Goal: Find specific page/section: Find specific page/section

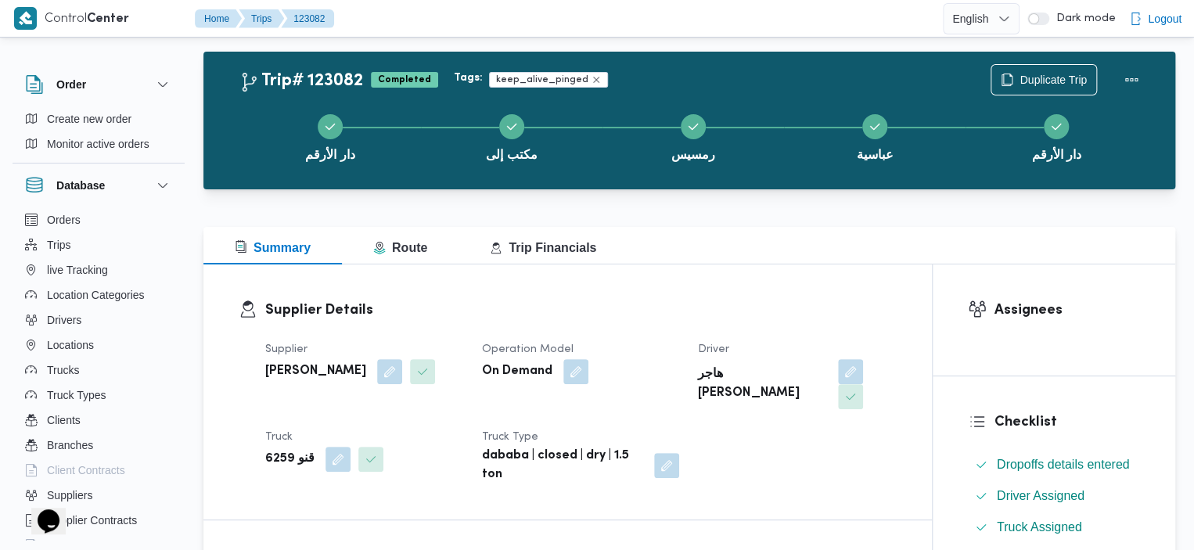
scroll to position [6, 0]
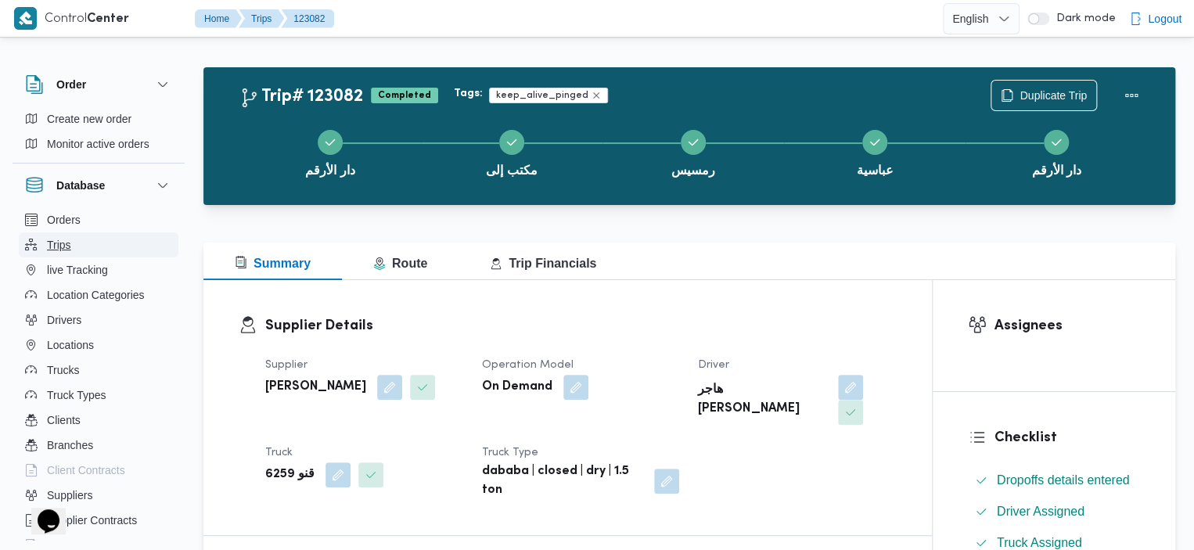
click at [77, 242] on button "Trips" at bounding box center [99, 244] width 160 height 25
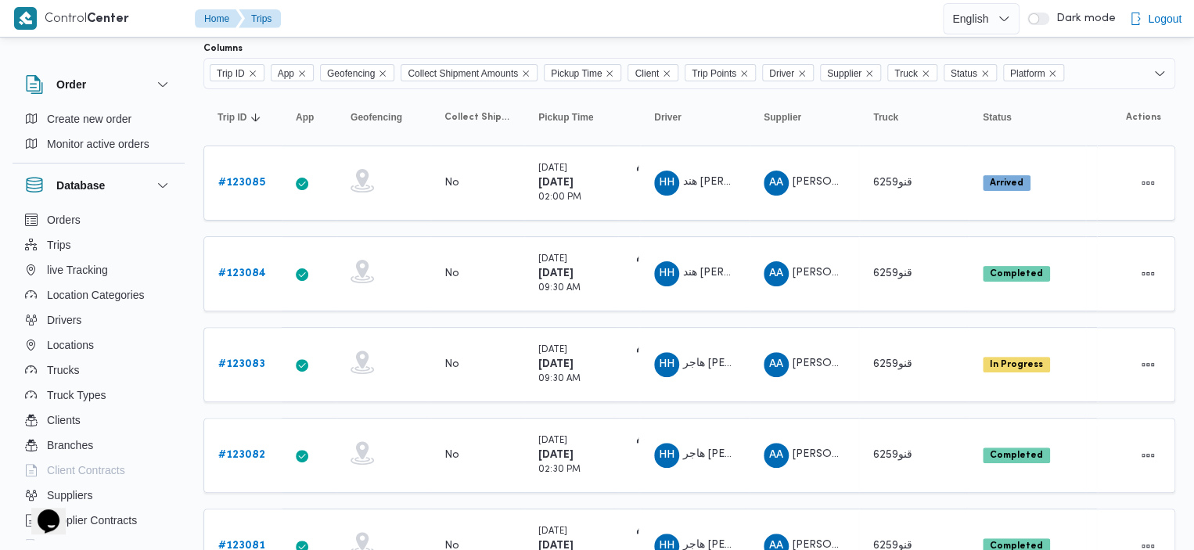
scroll to position [99, 0]
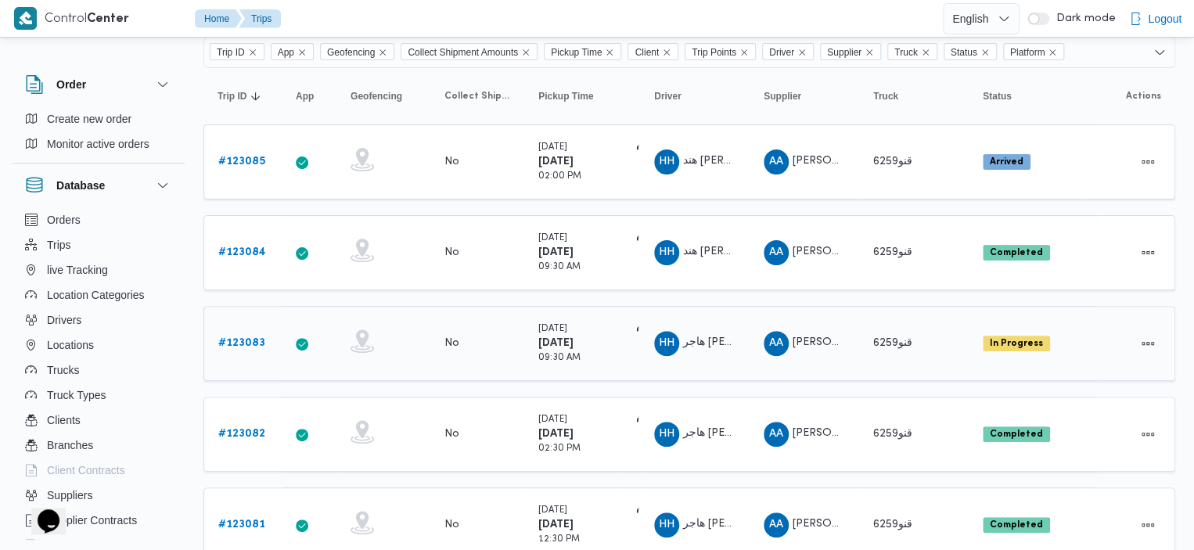
click at [247, 338] on b "# 123083" at bounding box center [241, 343] width 47 height 10
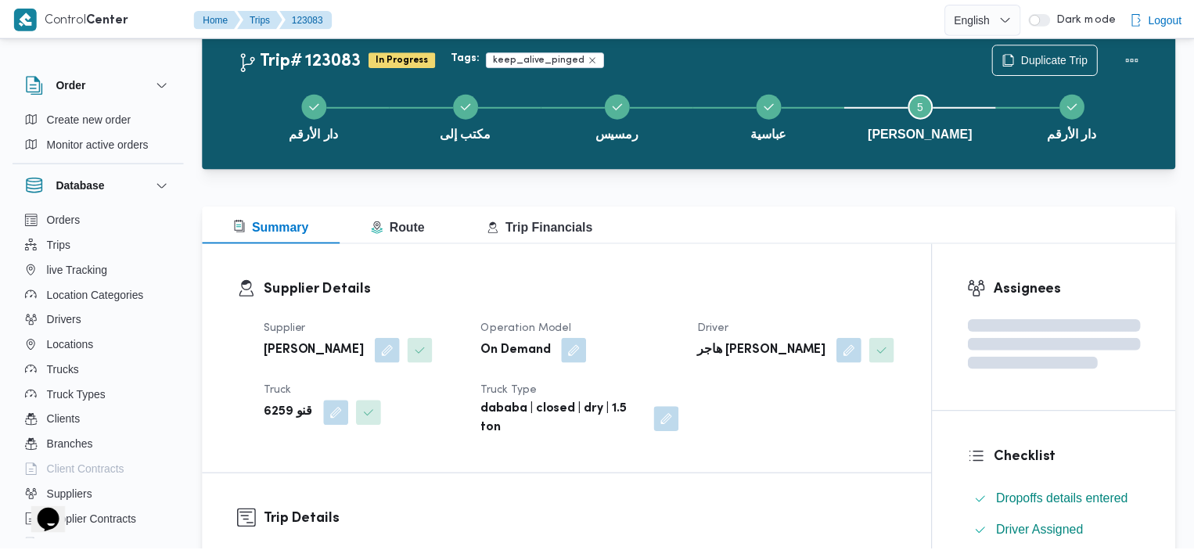
scroll to position [99, 0]
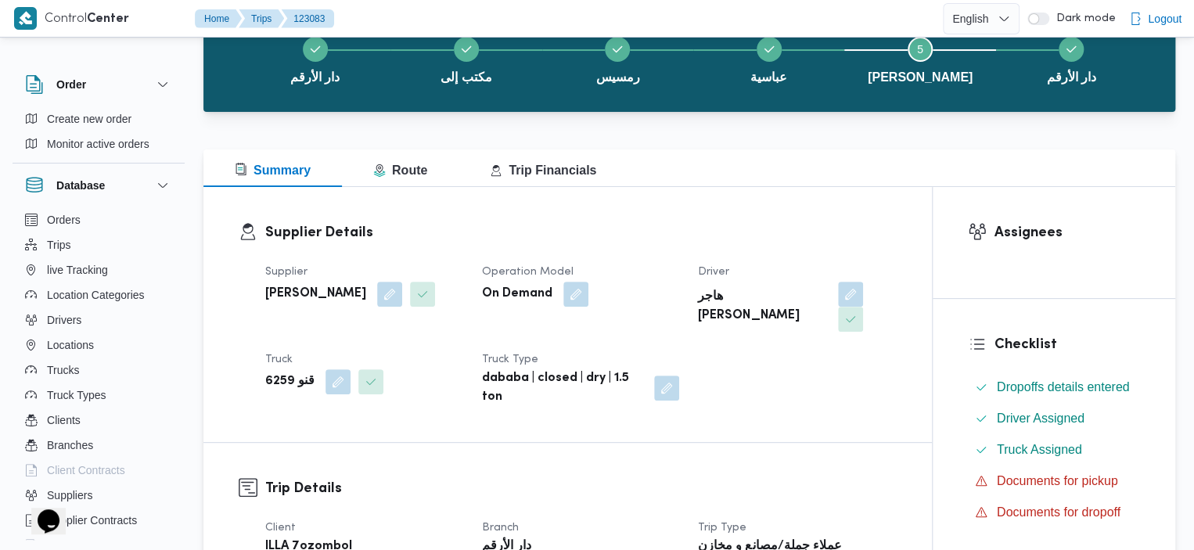
click at [626, 114] on div at bounding box center [689, 121] width 972 height 19
